Goal: Task Accomplishment & Management: Use online tool/utility

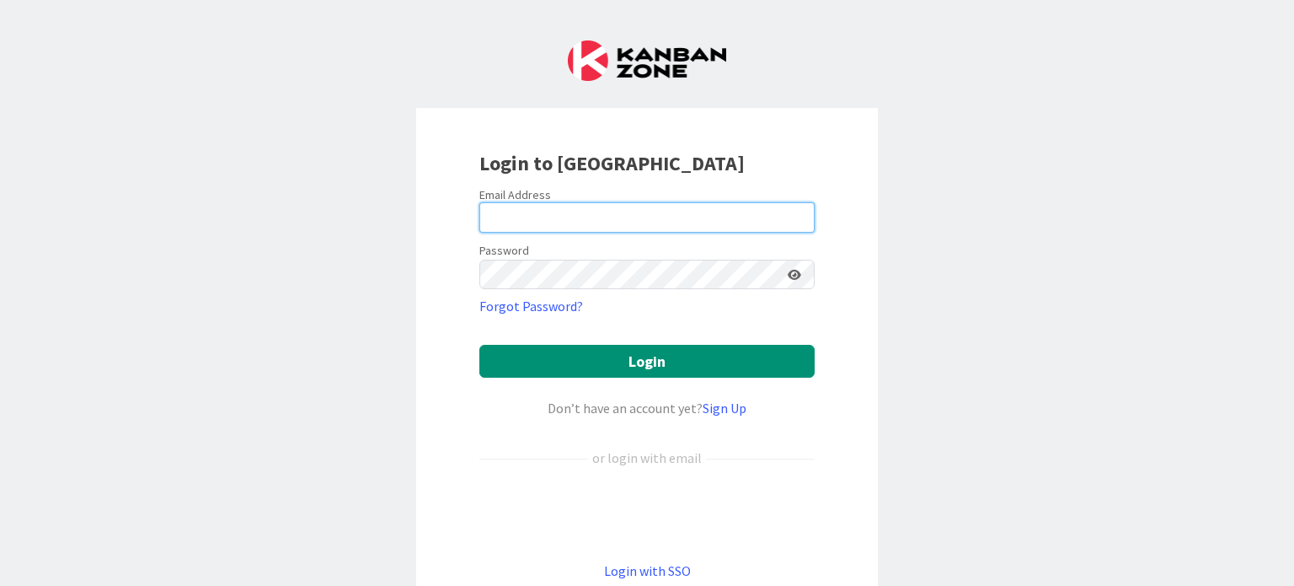
click at [616, 220] on input "email" at bounding box center [646, 217] width 335 height 30
type input "[PERSON_NAME][EMAIL_ADDRESS][DOMAIN_NAME]"
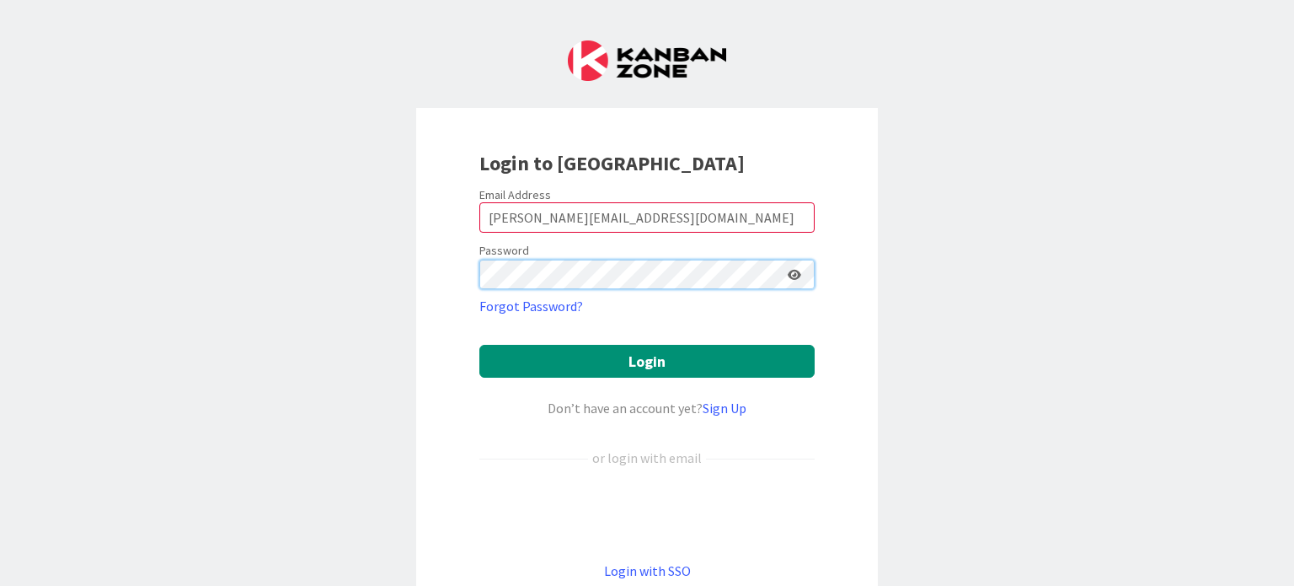
click at [479, 345] on button "Login" at bounding box center [646, 361] width 335 height 33
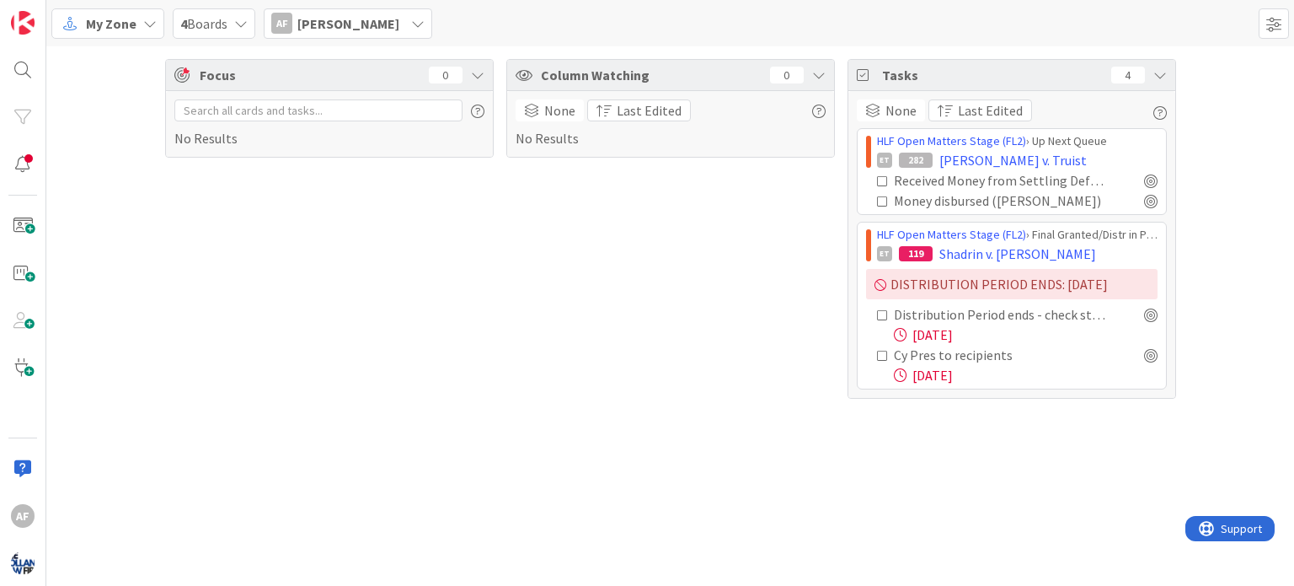
click at [880, 179] on icon at bounding box center [883, 181] width 12 height 12
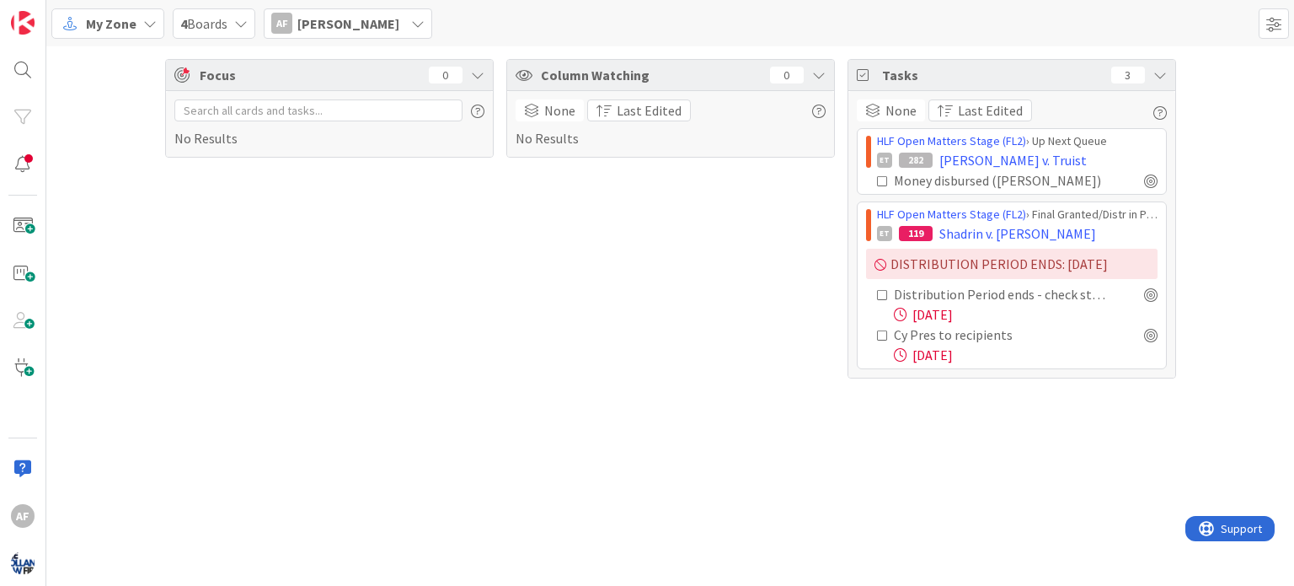
click at [880, 178] on icon at bounding box center [883, 181] width 12 height 12
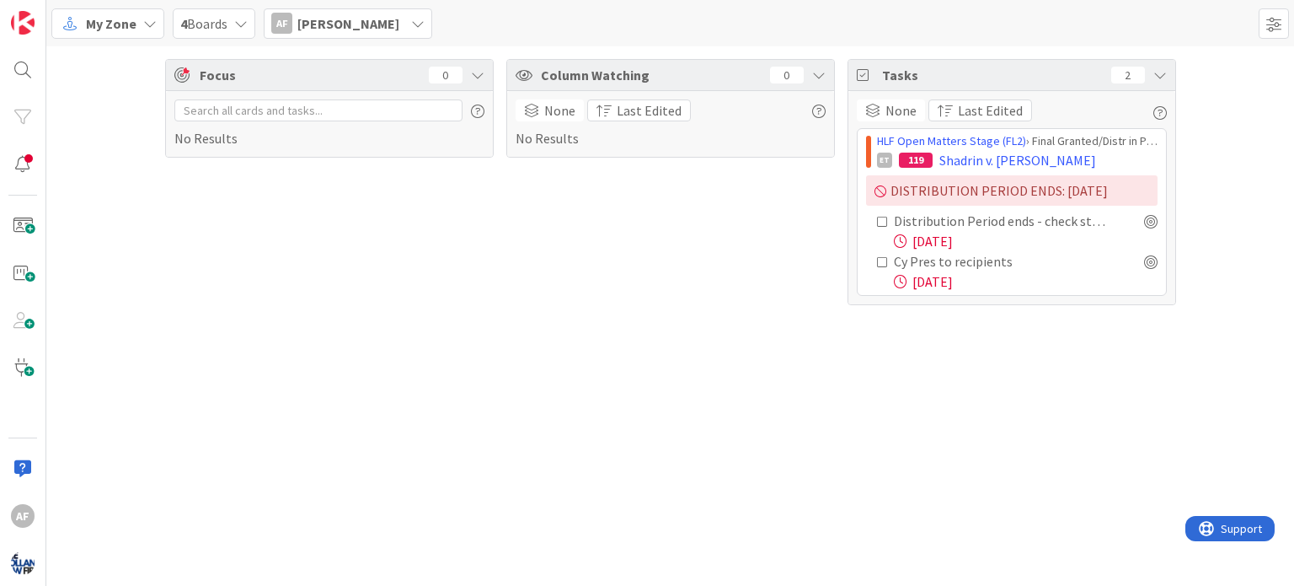
click at [143, 19] on icon at bounding box center [149, 23] width 13 height 13
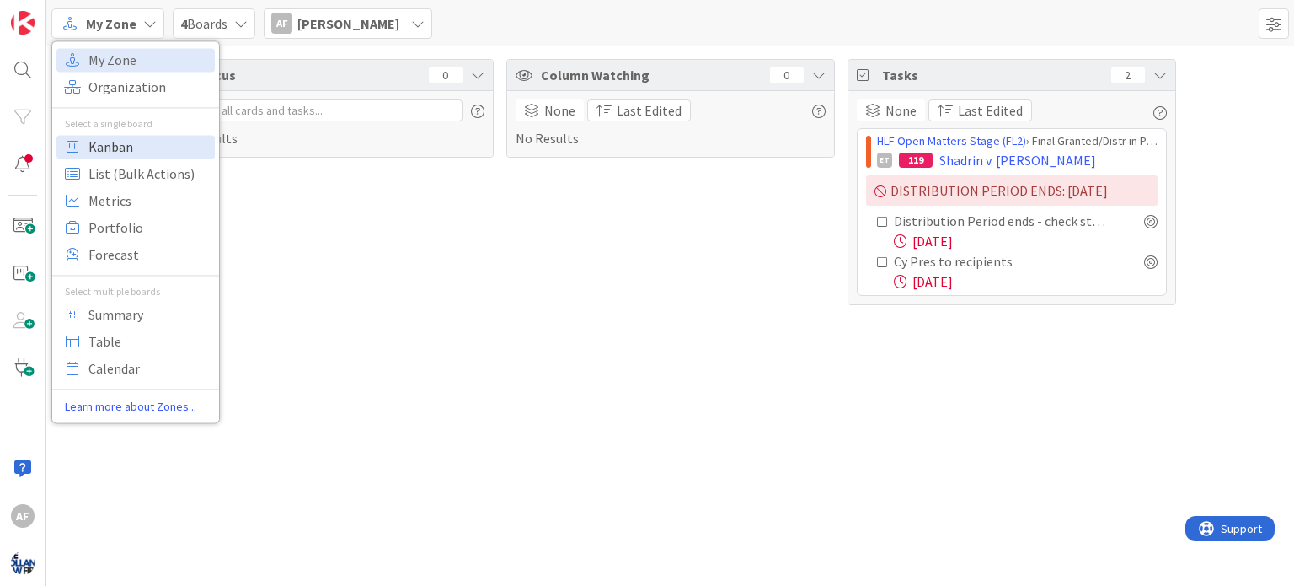
click at [110, 143] on span "Kanban" at bounding box center [148, 146] width 121 height 25
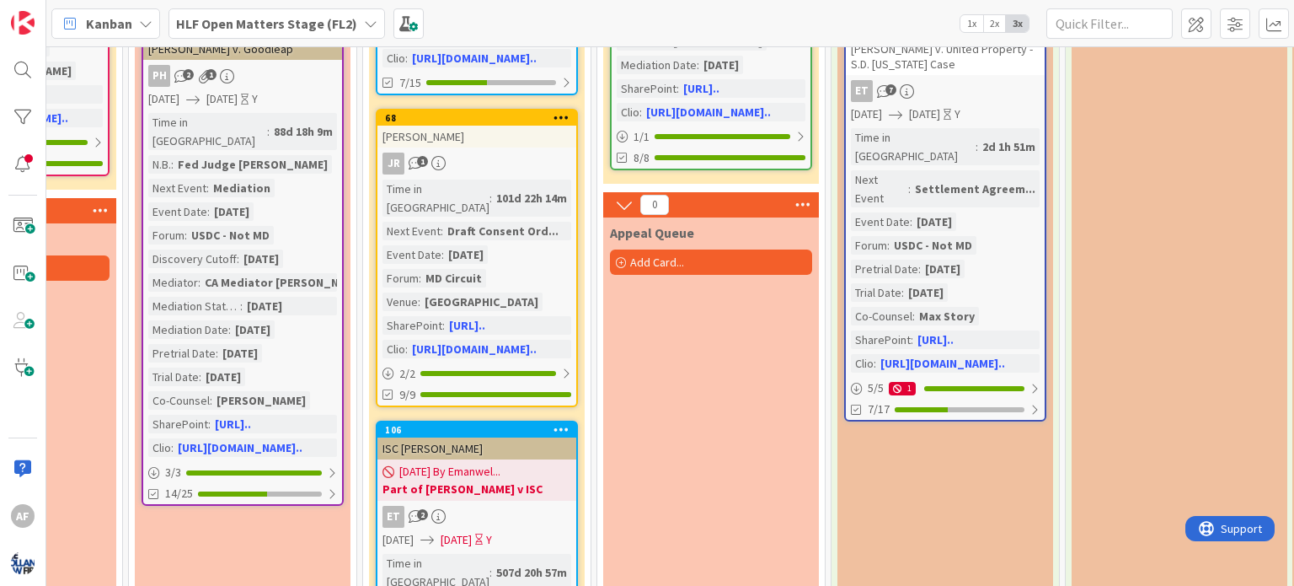
scroll to position [479, 2019]
